Goal: Transaction & Acquisition: Book appointment/travel/reservation

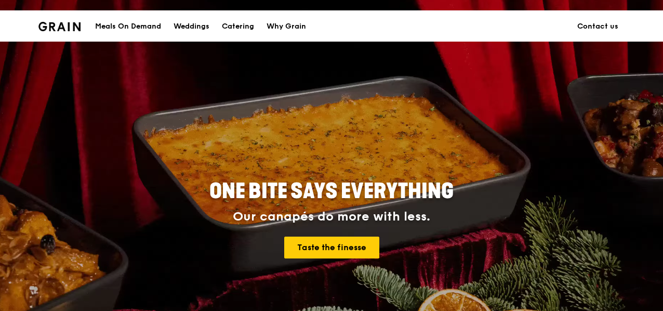
scroll to position [15, 0]
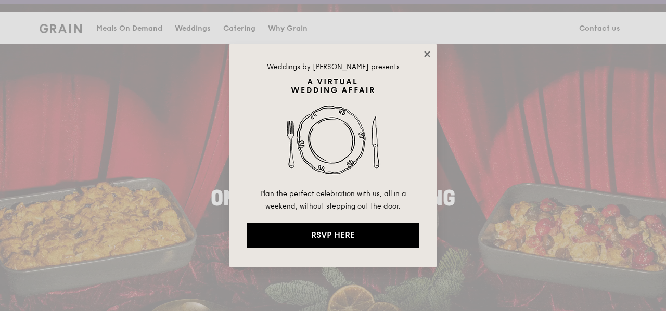
click at [428, 55] on icon at bounding box center [426, 53] width 9 height 9
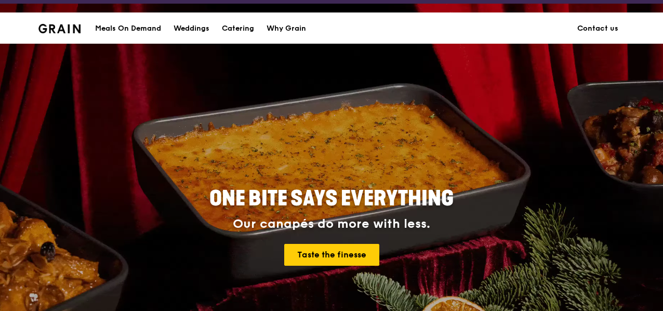
click at [147, 27] on div "Meals On Demand" at bounding box center [128, 28] width 66 height 31
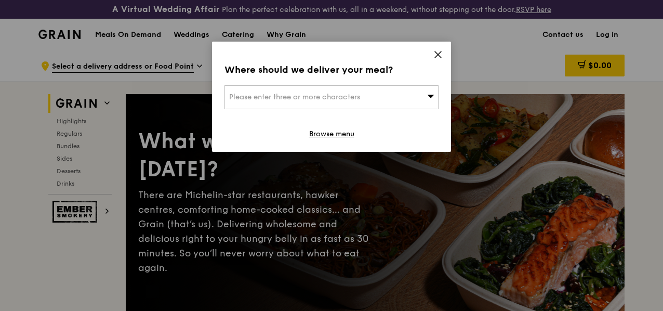
click at [325, 100] on span "Please enter three or more characters" at bounding box center [294, 97] width 131 height 9
click at [329, 105] on input "search" at bounding box center [331, 97] width 213 height 23
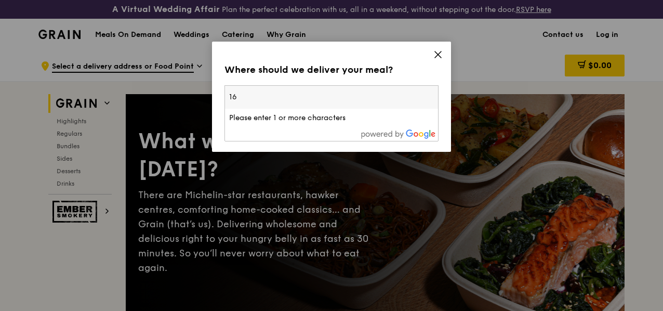
type input "1"
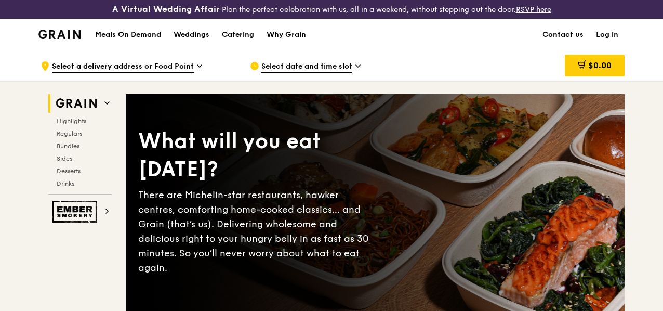
click at [105, 106] on icon at bounding box center [107, 102] width 5 height 5
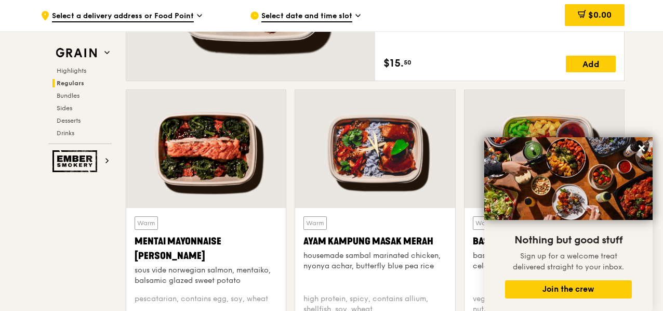
scroll to position [902, 0]
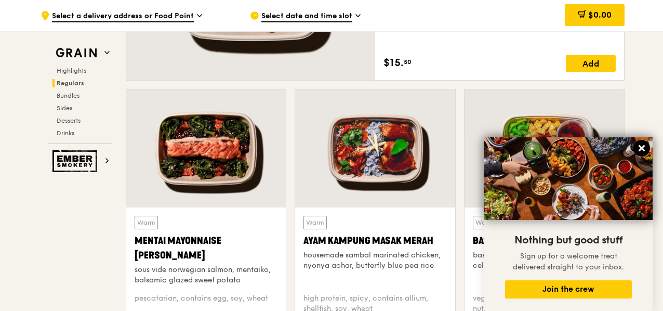
click at [641, 148] on icon at bounding box center [642, 148] width 6 height 6
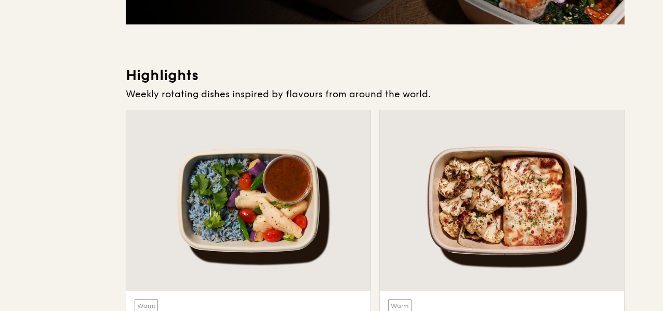
scroll to position [0, 0]
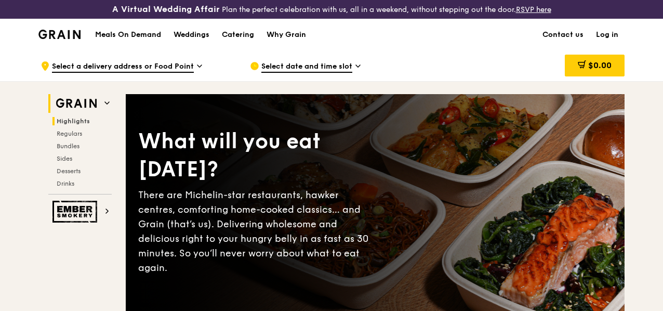
click at [110, 108] on h2 "Grain" at bounding box center [79, 103] width 63 height 19
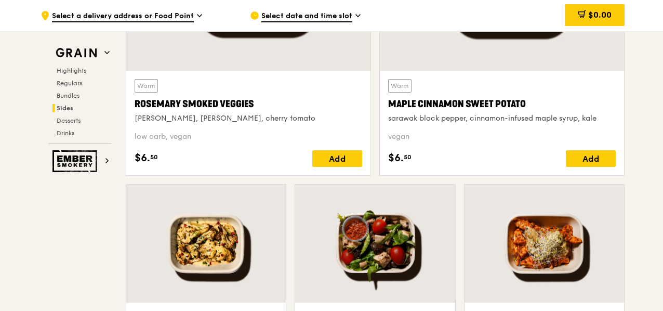
scroll to position [2542, 0]
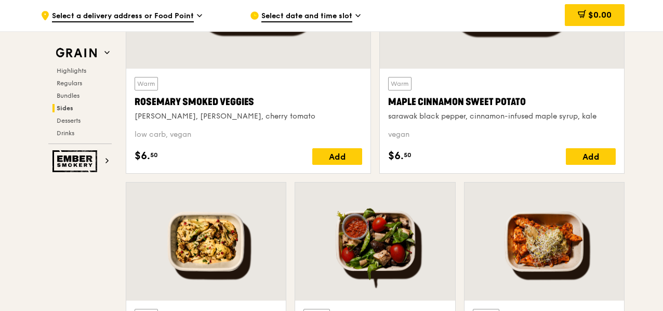
click at [186, 14] on span "Select a delivery address or Food Point" at bounding box center [123, 16] width 142 height 11
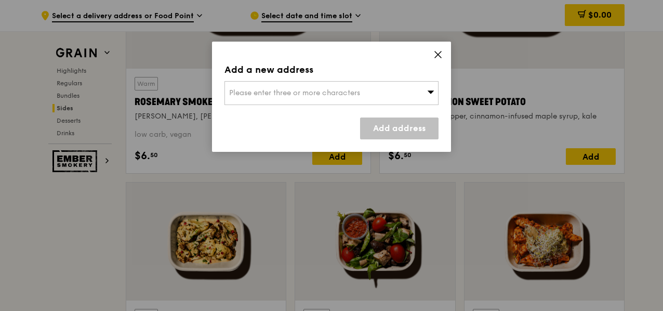
click at [311, 90] on span "Please enter three or more characters" at bounding box center [294, 92] width 131 height 9
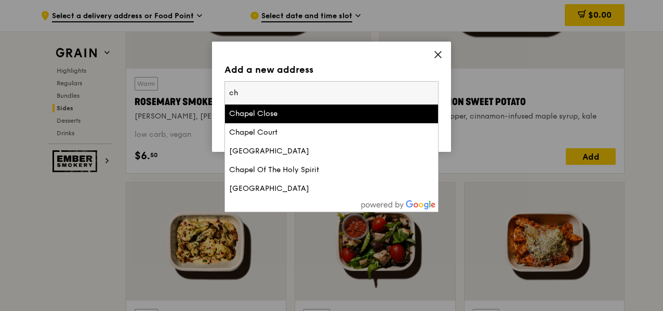
type input "c"
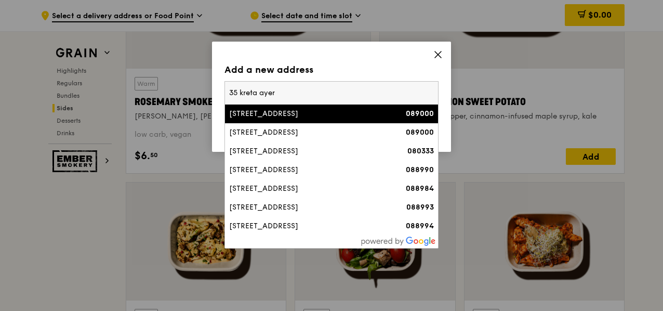
type input "35 kreta ayer"
click at [314, 115] on div "35 Kreta Ayer Road" at bounding box center [306, 114] width 154 height 10
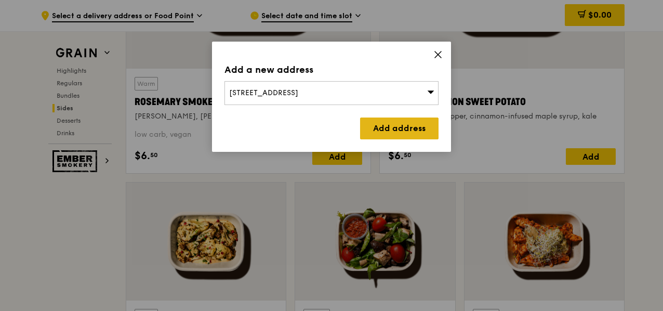
click at [432, 128] on link "Add address" at bounding box center [399, 129] width 79 height 22
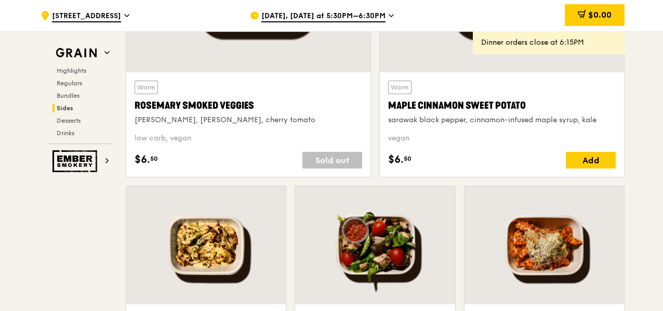
scroll to position [2541, 0]
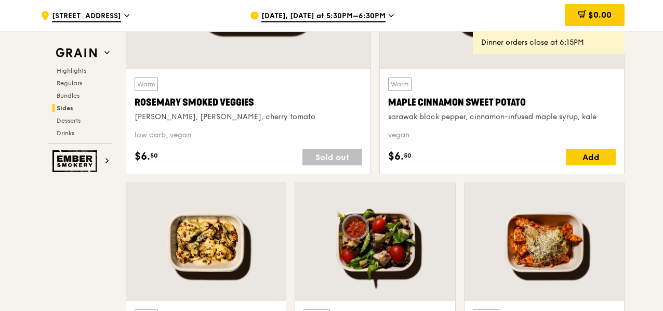
click at [334, 165] on div "Sold out" at bounding box center [333, 157] width 60 height 17
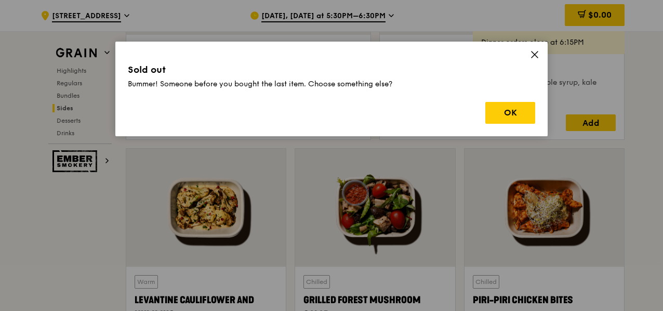
scroll to position [2580, 0]
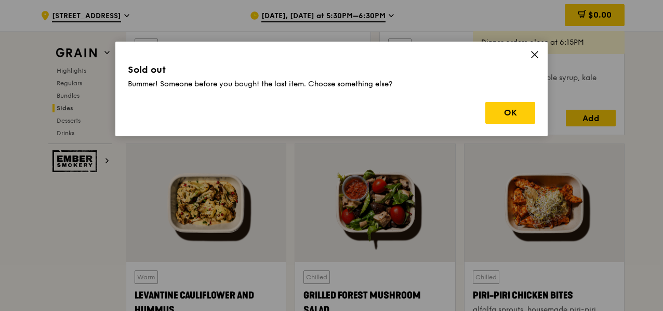
click at [541, 49] on div "Sold out Bummer! Someone before you bought the last item. Choose something else…" at bounding box center [331, 89] width 433 height 95
click at [538, 51] on icon at bounding box center [535, 54] width 6 height 6
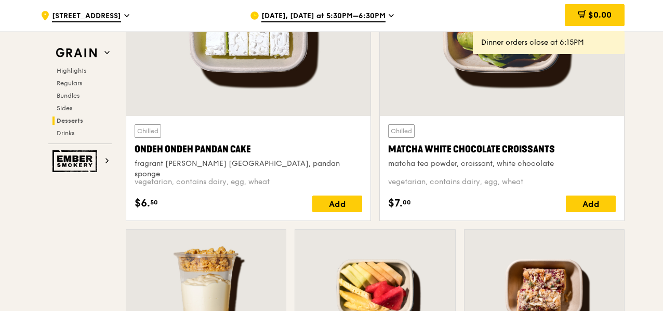
scroll to position [3143, 0]
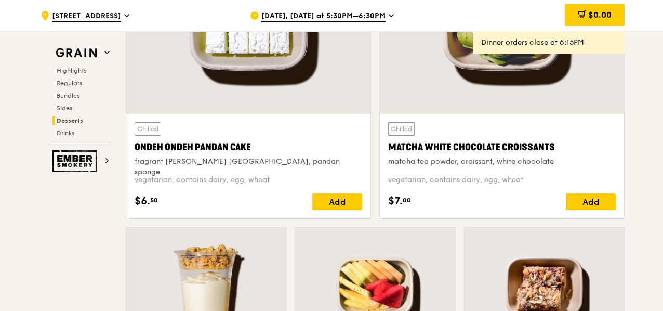
click at [474, 84] on div at bounding box center [502, 23] width 244 height 180
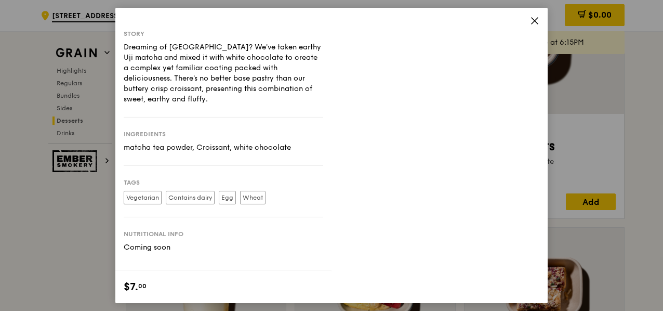
scroll to position [3252, 0]
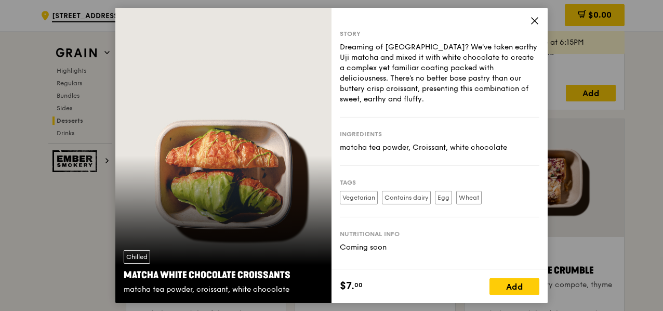
click at [538, 18] on icon at bounding box center [534, 20] width 9 height 9
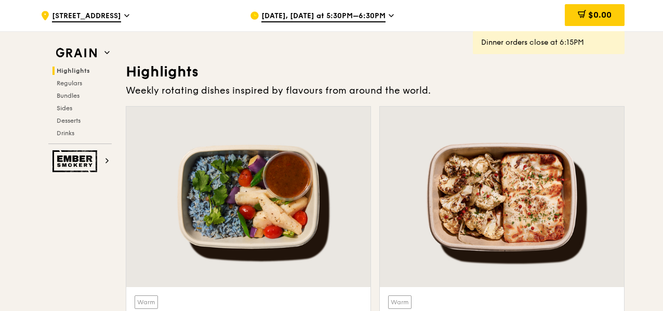
scroll to position [246, 0]
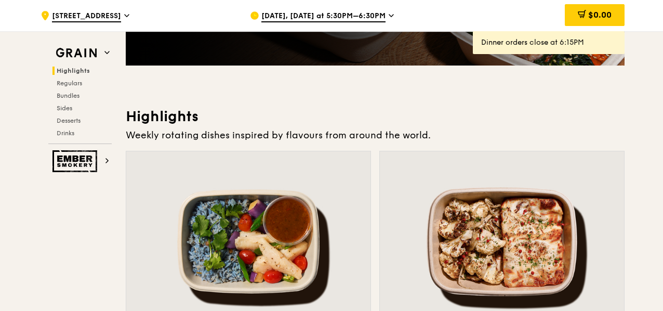
click at [333, 14] on span "Sep 22, Today at 5:30PM–6:30PM" at bounding box center [324, 16] width 124 height 11
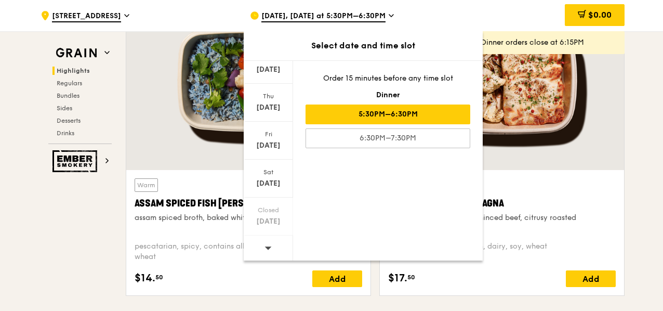
scroll to position [411, 0]
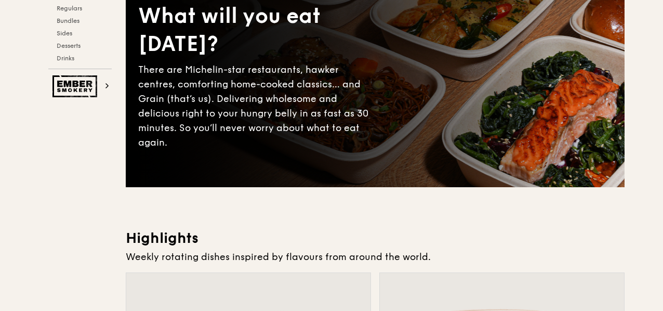
scroll to position [0, 0]
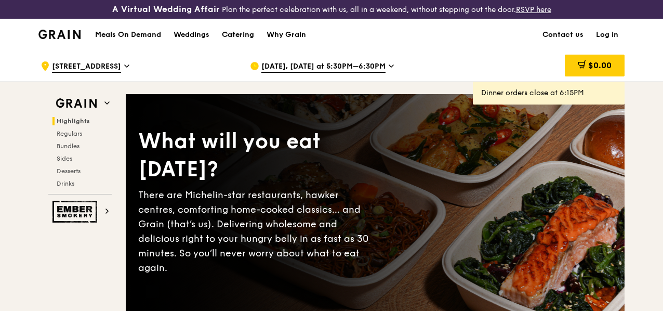
click at [242, 43] on div "Catering" at bounding box center [238, 34] width 32 height 31
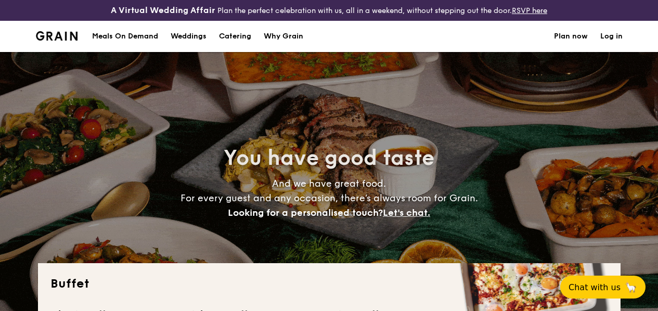
select select
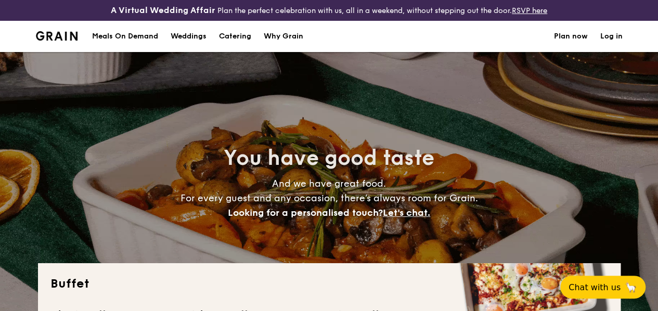
click at [207, 193] on h4 "And we have great food. For every guest and any occasion, there’s always room f…" at bounding box center [328, 198] width 465 height 44
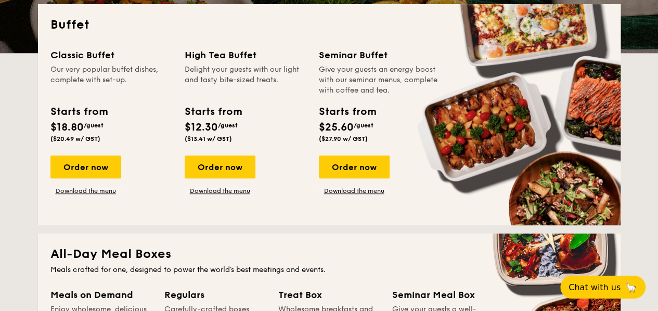
scroll to position [269, 0]
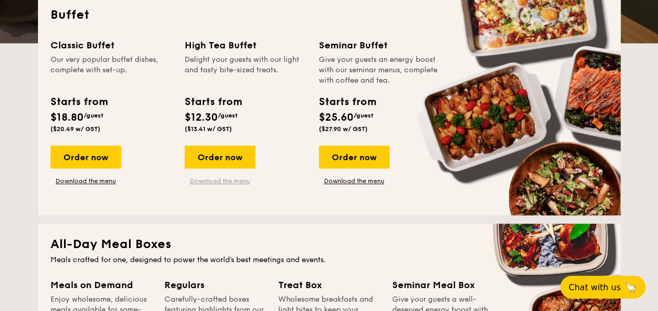
click at [236, 185] on link "Download the menu" at bounding box center [220, 181] width 71 height 8
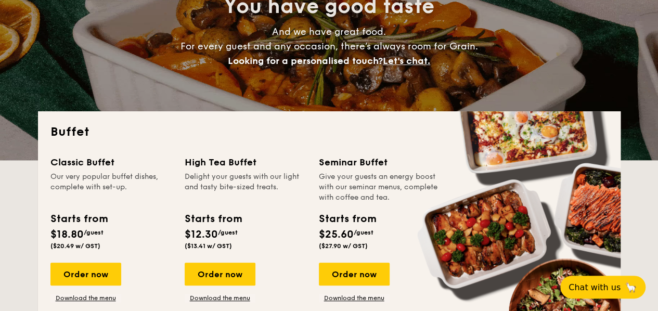
scroll to position [152, 0]
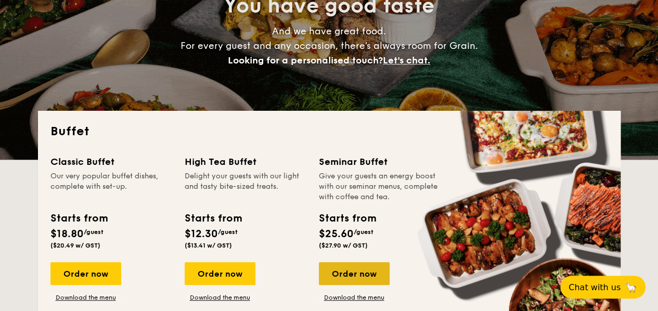
click at [362, 277] on div "Order now" at bounding box center [354, 273] width 71 height 23
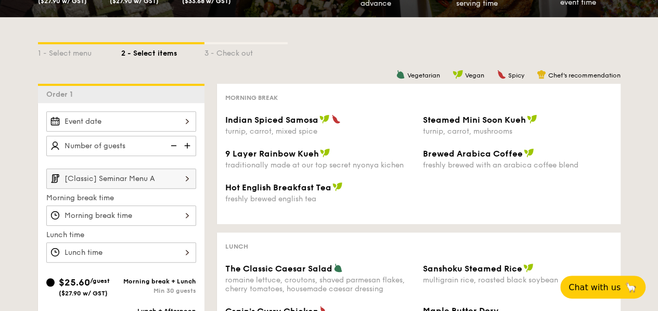
scroll to position [192, 0]
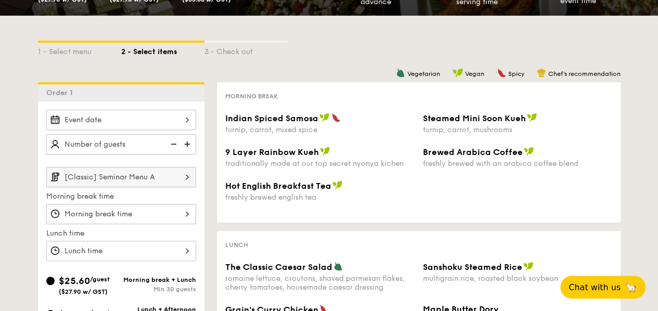
click at [145, 118] on div at bounding box center [121, 120] width 150 height 20
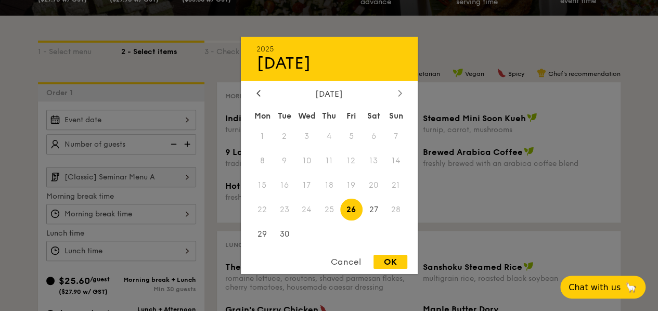
click at [400, 92] on div at bounding box center [399, 94] width 9 height 10
click at [400, 92] on icon at bounding box center [399, 93] width 3 height 6
click at [303, 166] on span "5" at bounding box center [306, 161] width 22 height 22
drag, startPoint x: 391, startPoint y: 264, endPoint x: 351, endPoint y: 240, distance: 46.6
click at [392, 264] on div "OK" at bounding box center [390, 262] width 34 height 14
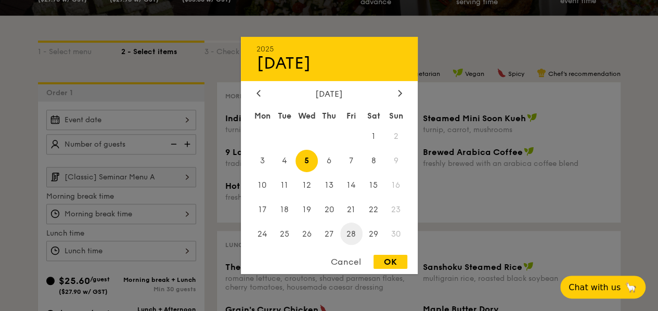
type input "Nov 05, 2025"
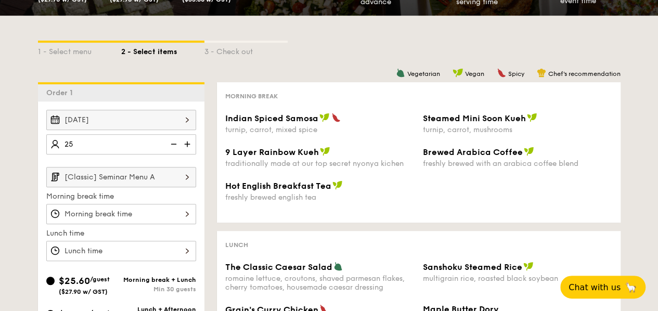
click at [128, 220] on div at bounding box center [121, 214] width 150 height 20
type input "25 guests"
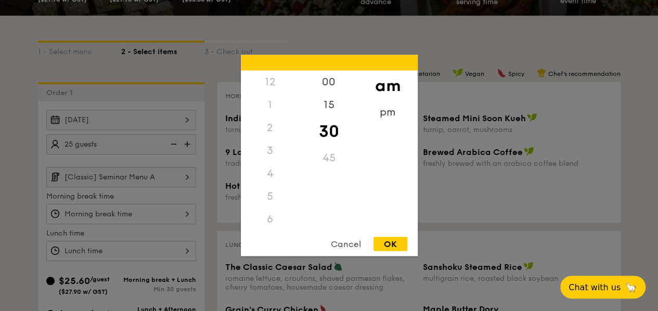
scroll to position [114, 0]
click at [396, 241] on div "OK" at bounding box center [390, 244] width 34 height 14
type input "10:30AM"
click at [138, 259] on div "12 1 2 3 4 5 6 7 8 9 10 11 00 15 30 45 am pm Cancel OK" at bounding box center [121, 251] width 150 height 20
click at [334, 83] on div "00" at bounding box center [328, 86] width 59 height 30
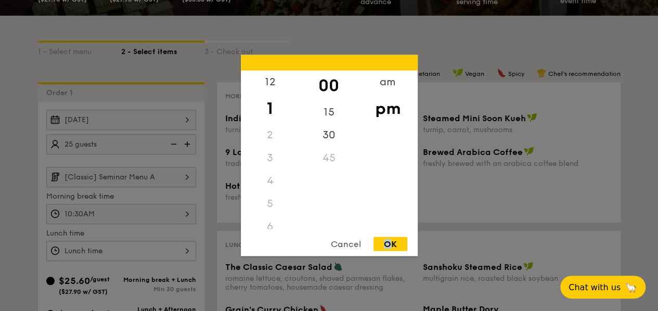
click at [387, 239] on div "OK" at bounding box center [390, 244] width 34 height 14
type input "1:00PM"
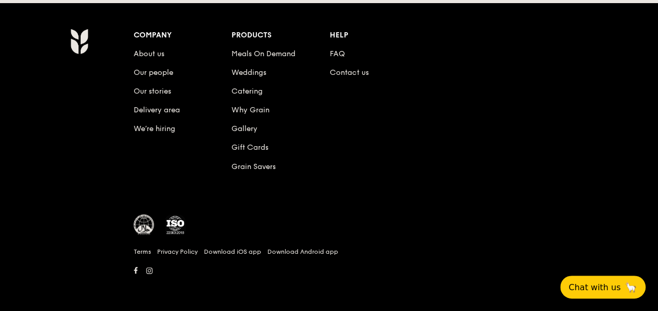
scroll to position [816, 0]
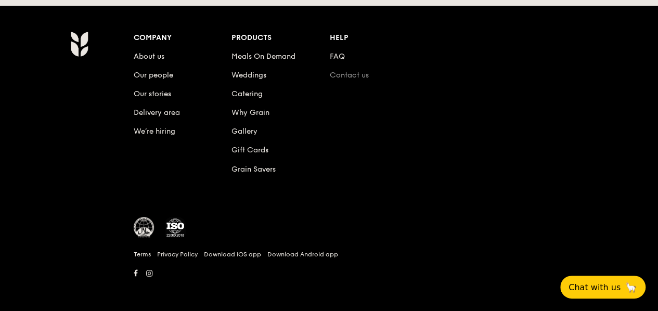
click at [341, 80] on link "Contact us" at bounding box center [349, 75] width 39 height 9
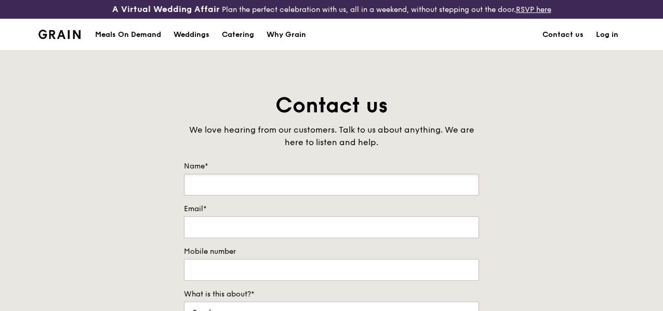
click at [283, 185] on input "Name*" at bounding box center [331, 185] width 295 height 22
type input "[PERSON_NAME]"
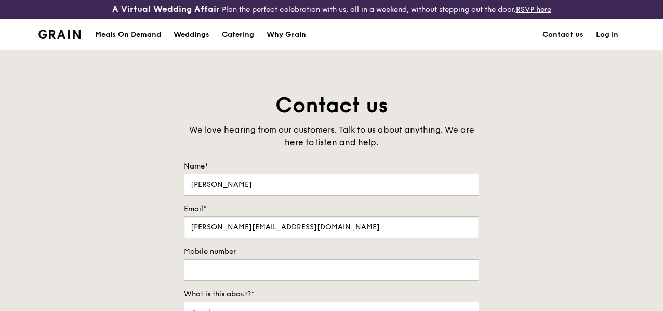
type input "[PERSON_NAME][EMAIL_ADDRESS][DOMAIN_NAME]"
type input "9726"
